Goal: Task Accomplishment & Management: Use online tool/utility

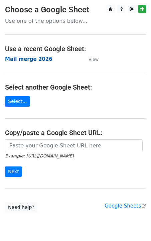
click at [29, 59] on strong "Mail merge 2026" at bounding box center [29, 59] width 48 height 6
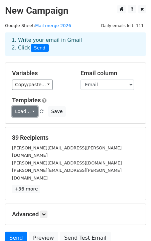
click at [29, 114] on link "Load..." at bounding box center [25, 111] width 26 height 10
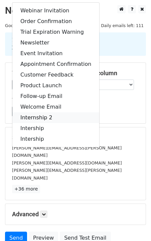
click at [36, 118] on link "Internship 2" at bounding box center [55, 117] width 87 height 11
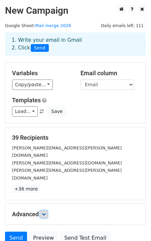
click at [46, 213] on icon at bounding box center [44, 215] width 4 height 4
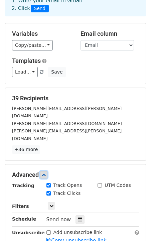
scroll to position [41, 0]
